Goal: Task Accomplishment & Management: Use online tool/utility

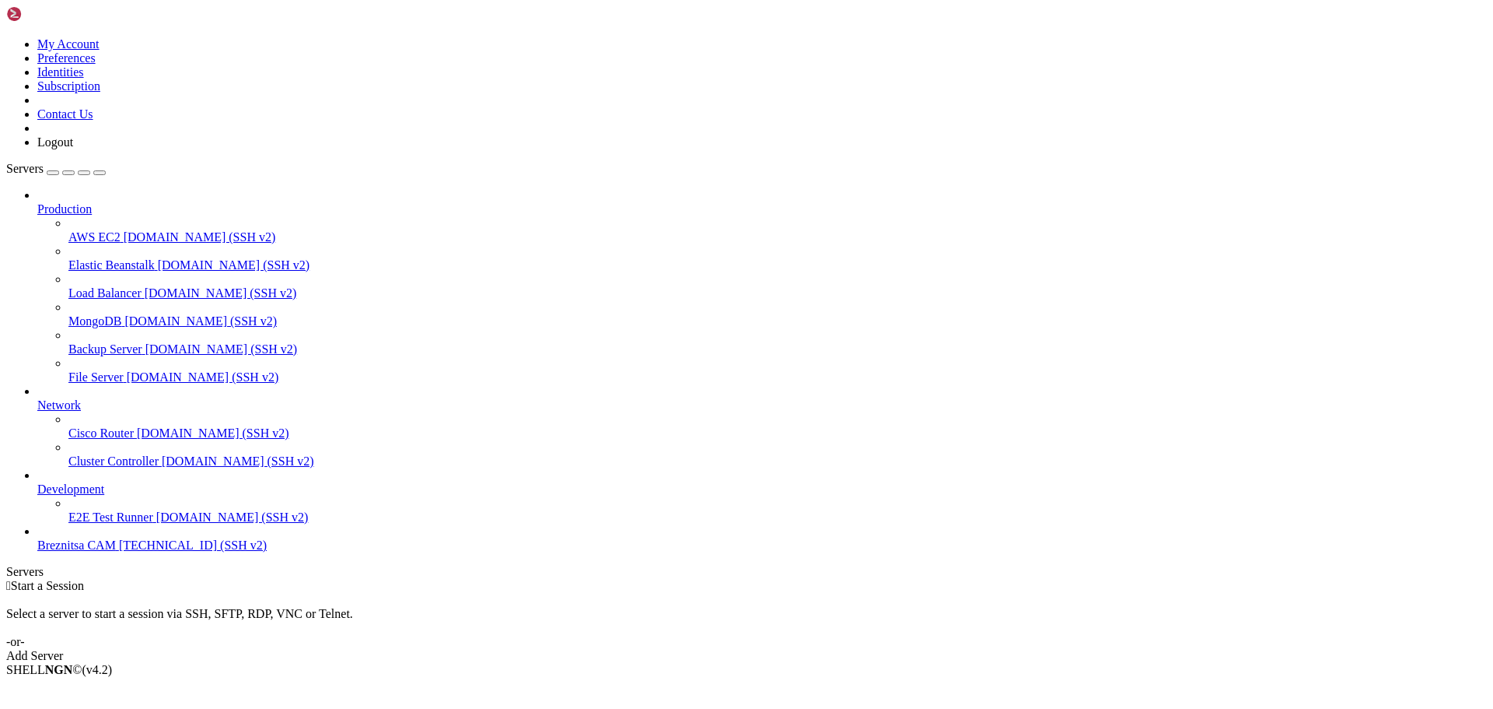
click at [116, 551] on span "Breznitsa CAM" at bounding box center [76, 544] width 79 height 13
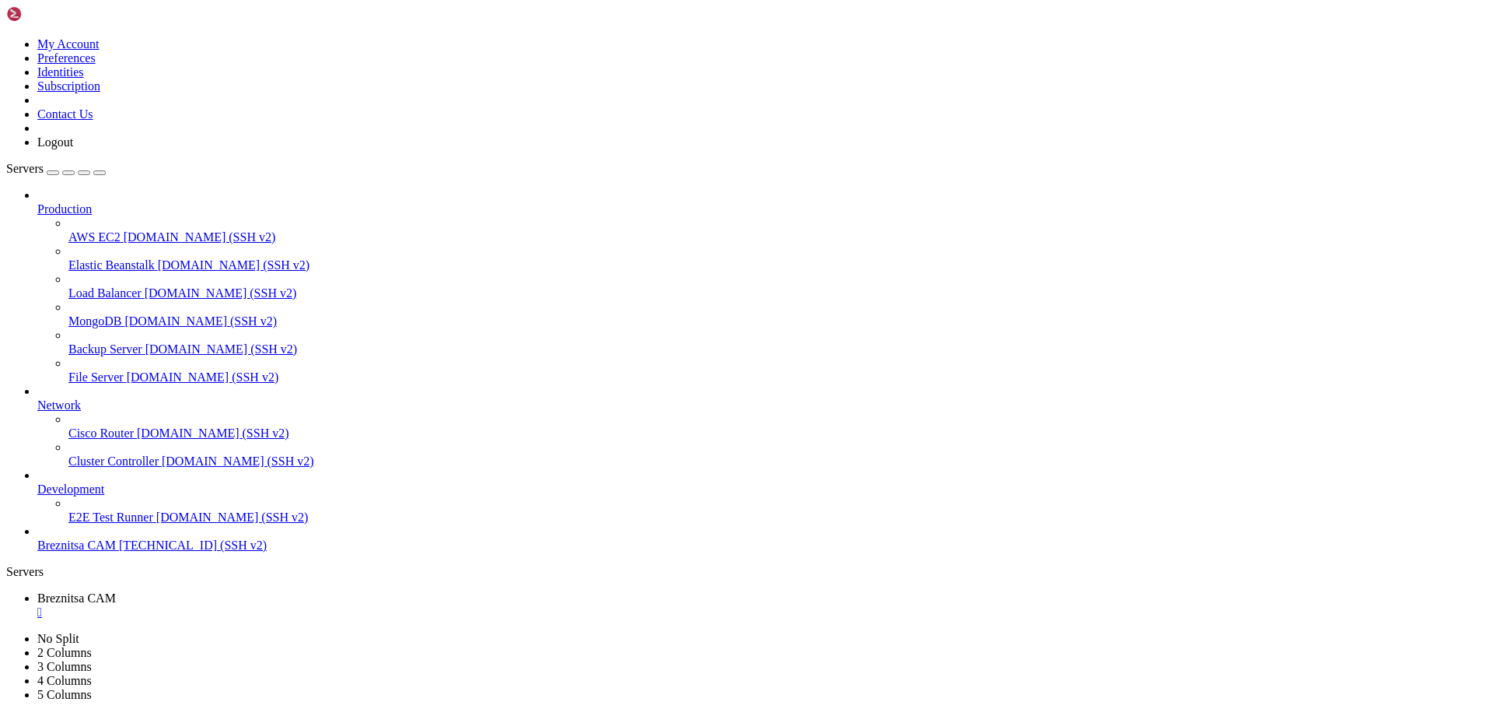
drag, startPoint x: 527, startPoint y: 1087, endPoint x: 430, endPoint y: 1141, distance: 110.8
drag, startPoint x: 12, startPoint y: 1021, endPoint x: 502, endPoint y: 1031, distance: 489.3
drag, startPoint x: 364, startPoint y: 1171, endPoint x: 402, endPoint y: 1124, distance: 60.9
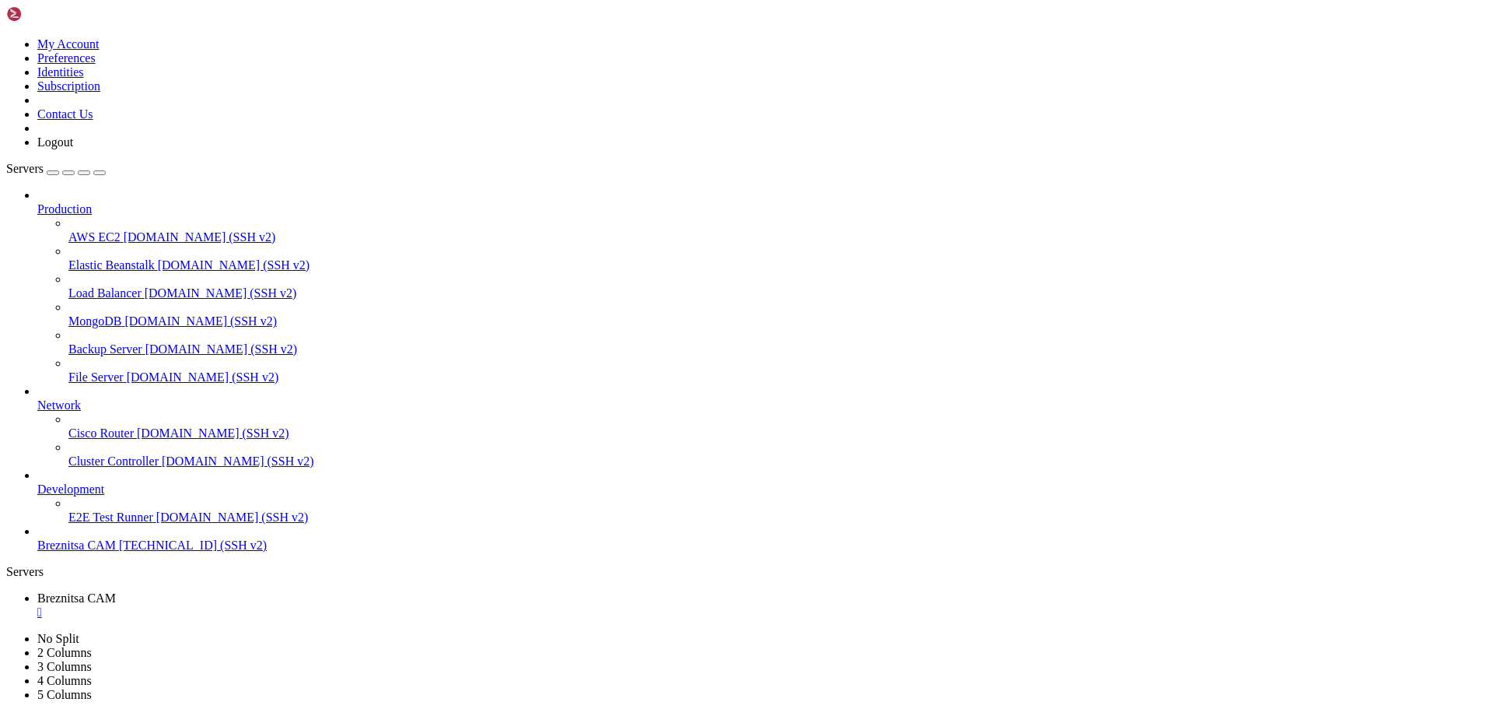
drag, startPoint x: 452, startPoint y: 1173, endPoint x: 454, endPoint y: 1076, distance: 97.3
drag, startPoint x: 638, startPoint y: 1346, endPoint x: 559, endPoint y: 1327, distance: 80.7
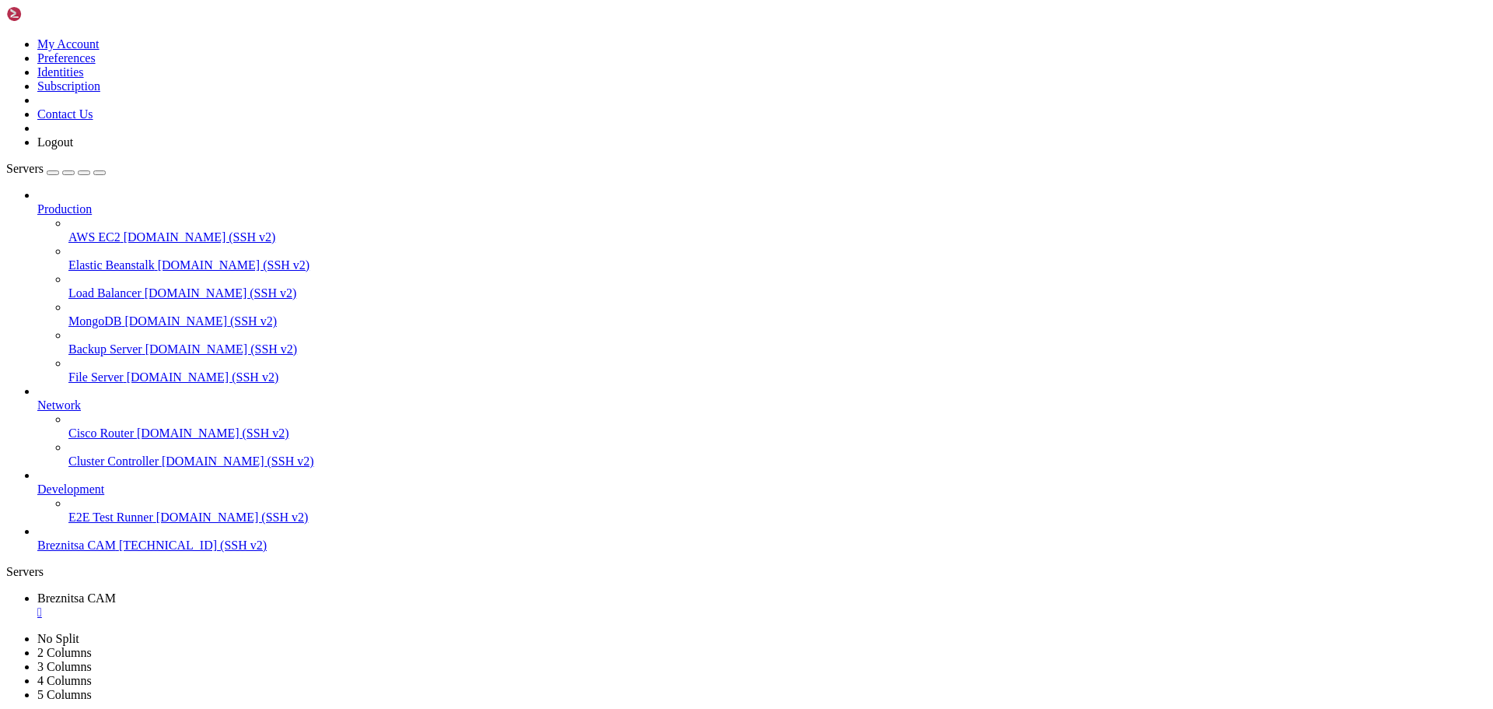
drag, startPoint x: 12, startPoint y: 1246, endPoint x: 457, endPoint y: 1322, distance: 450.6
drag, startPoint x: 498, startPoint y: 1369, endPoint x: 432, endPoint y: 1361, distance: 65.8
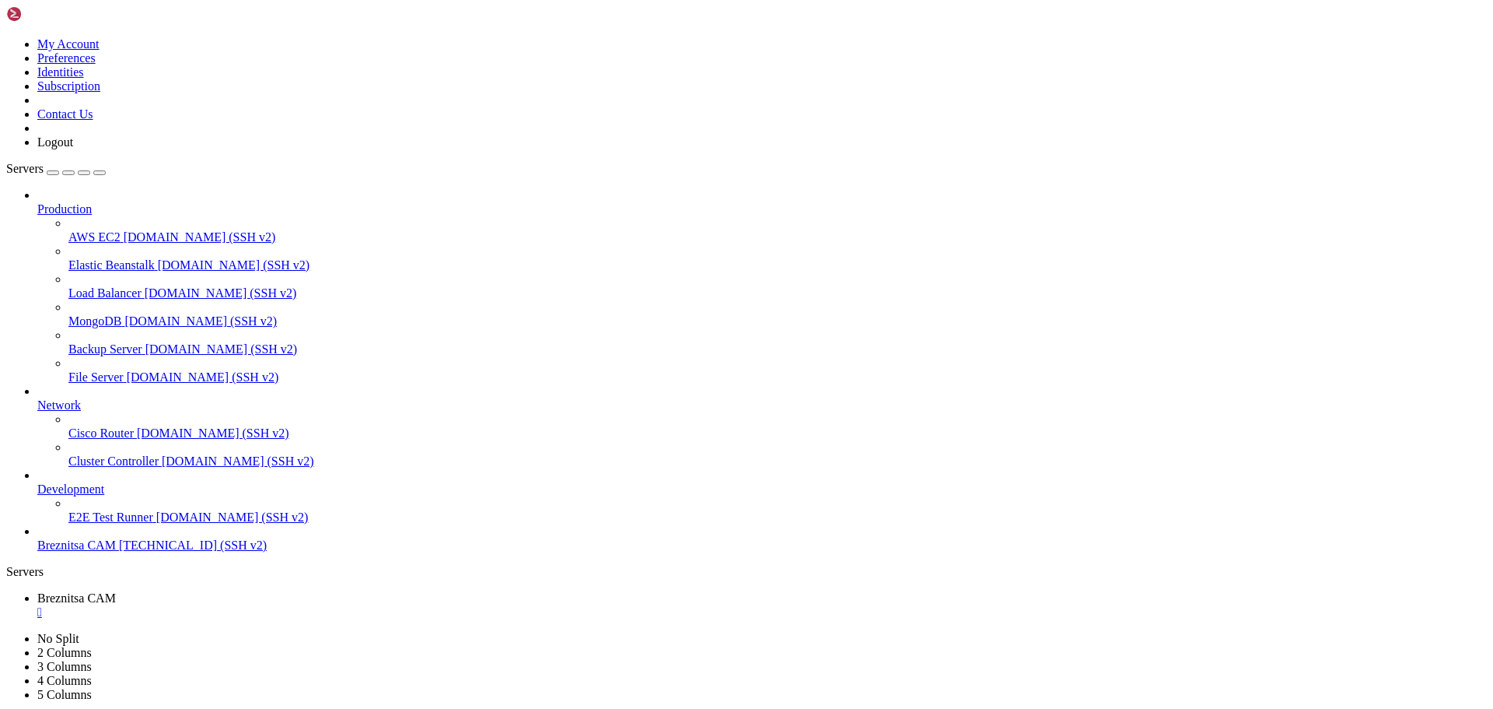
drag, startPoint x: 450, startPoint y: 1425, endPoint x: 394, endPoint y: 1389, distance: 66.5
drag, startPoint x: 15, startPoint y: 1287, endPoint x: 603, endPoint y: 1453, distance: 610.9
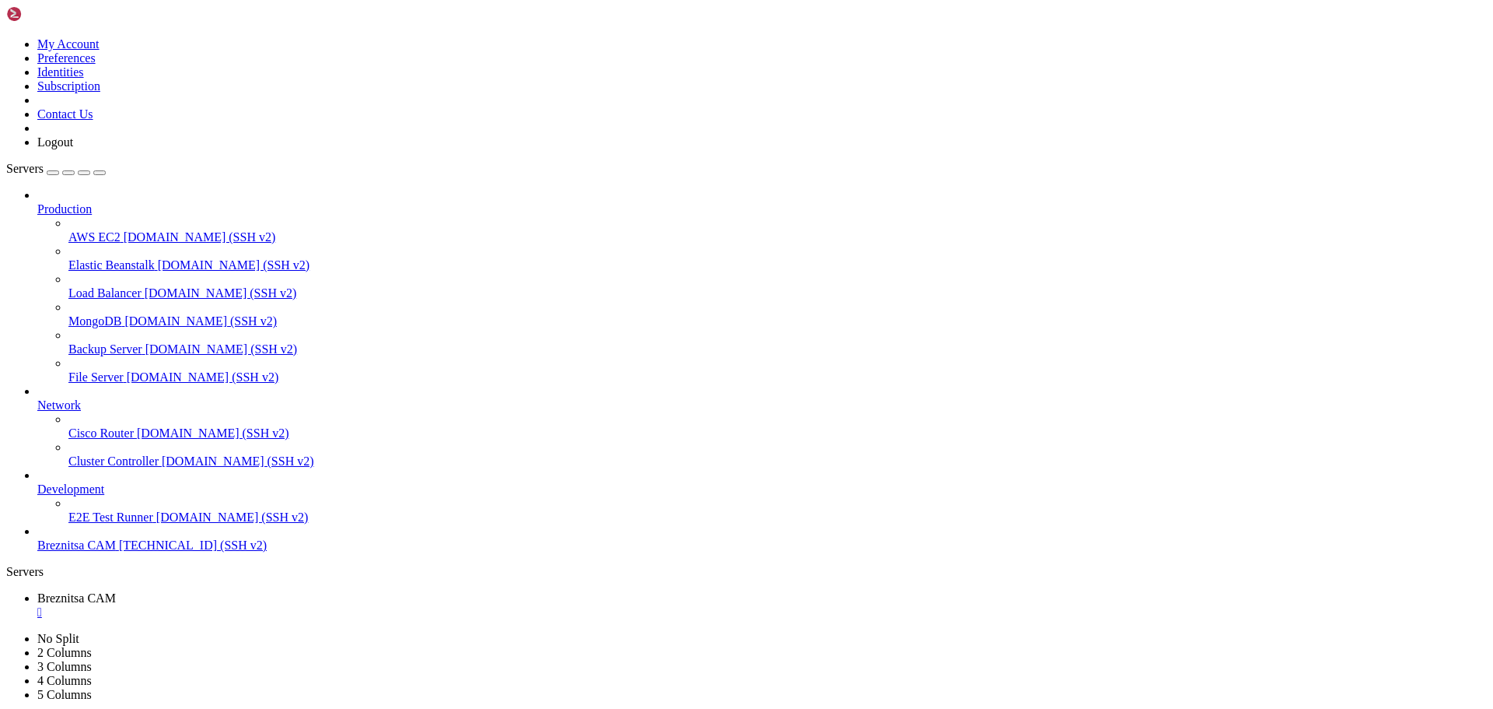
scroll to position [106, 0]
drag, startPoint x: 520, startPoint y: 1470, endPoint x: 490, endPoint y: 1458, distance: 31.8
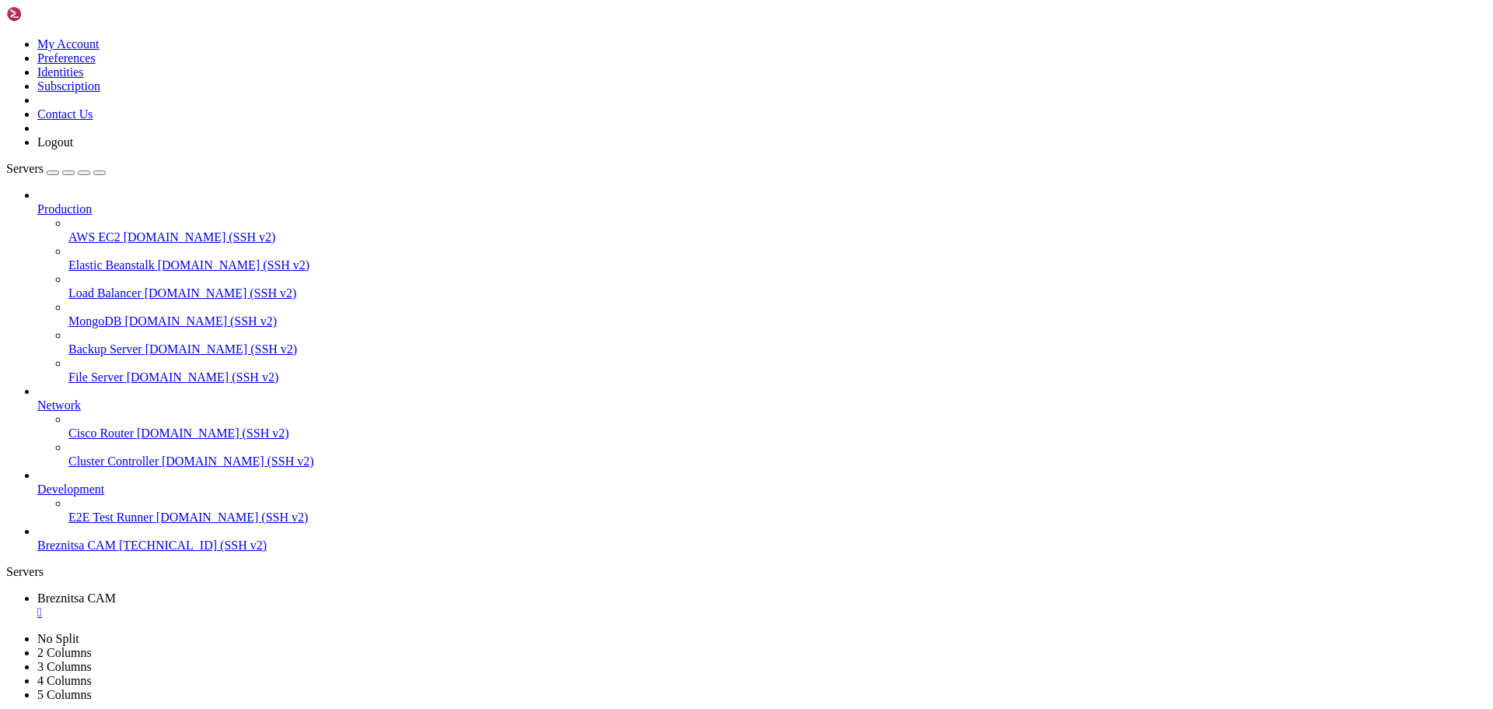
drag, startPoint x: 753, startPoint y: 1562, endPoint x: 509, endPoint y: 1460, distance: 264.6
drag, startPoint x: 509, startPoint y: 1460, endPoint x: 431, endPoint y: 1433, distance: 82.4
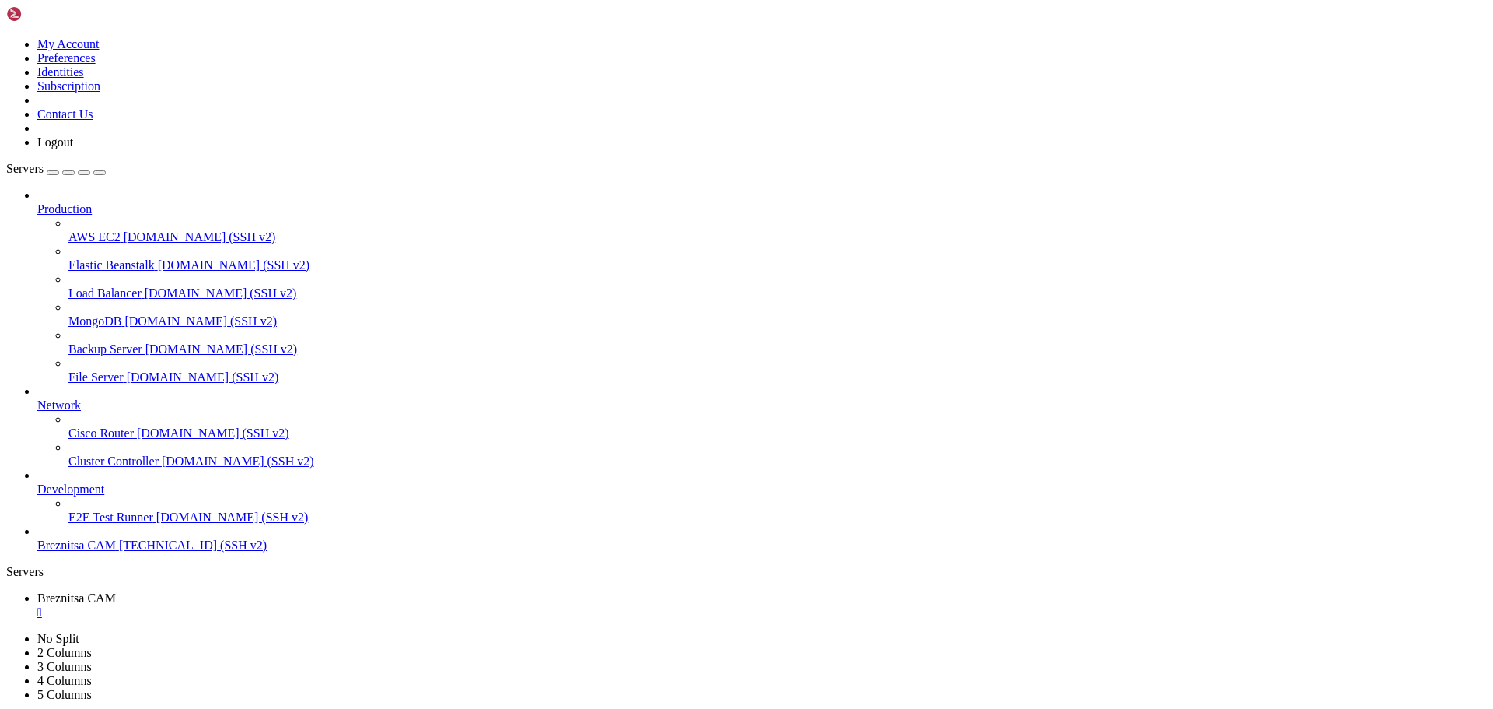
drag, startPoint x: 14, startPoint y: 1408, endPoint x: 564, endPoint y: 1449, distance: 551.5
